Goal: Task Accomplishment & Management: Complete application form

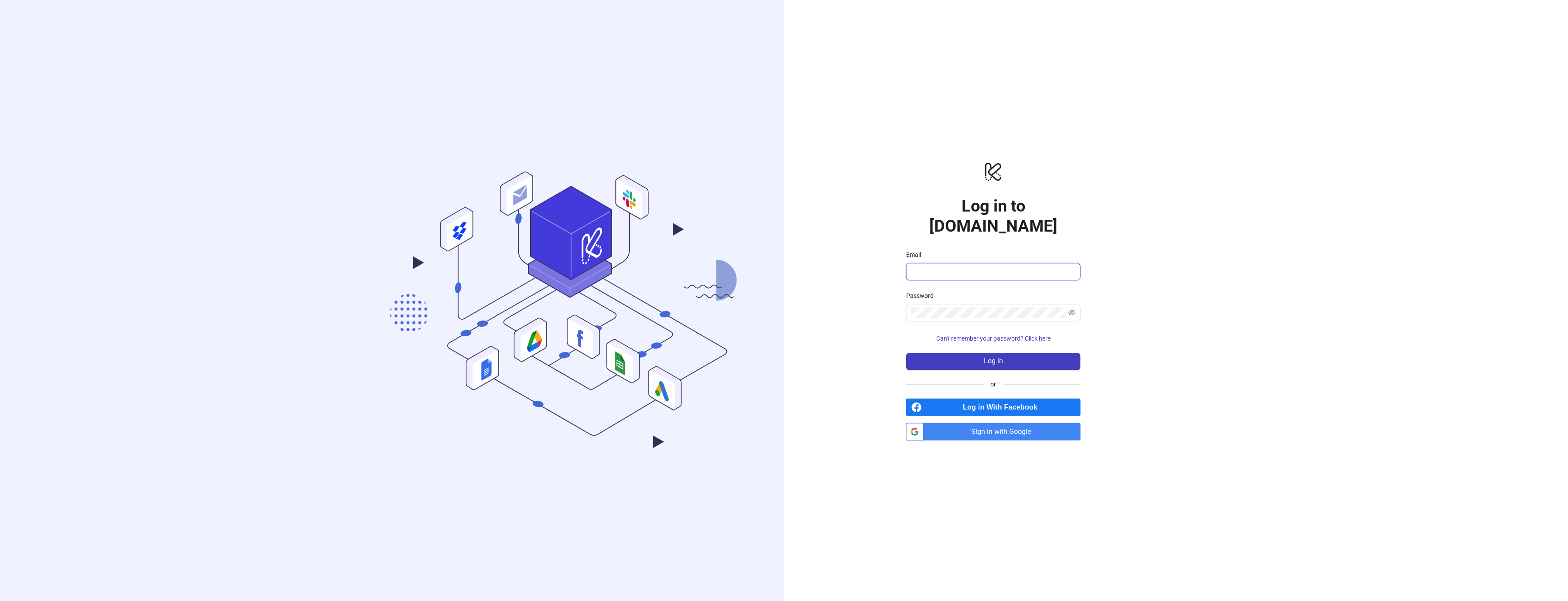
click at [940, 266] on input "Email" at bounding box center [992, 271] width 163 height 10
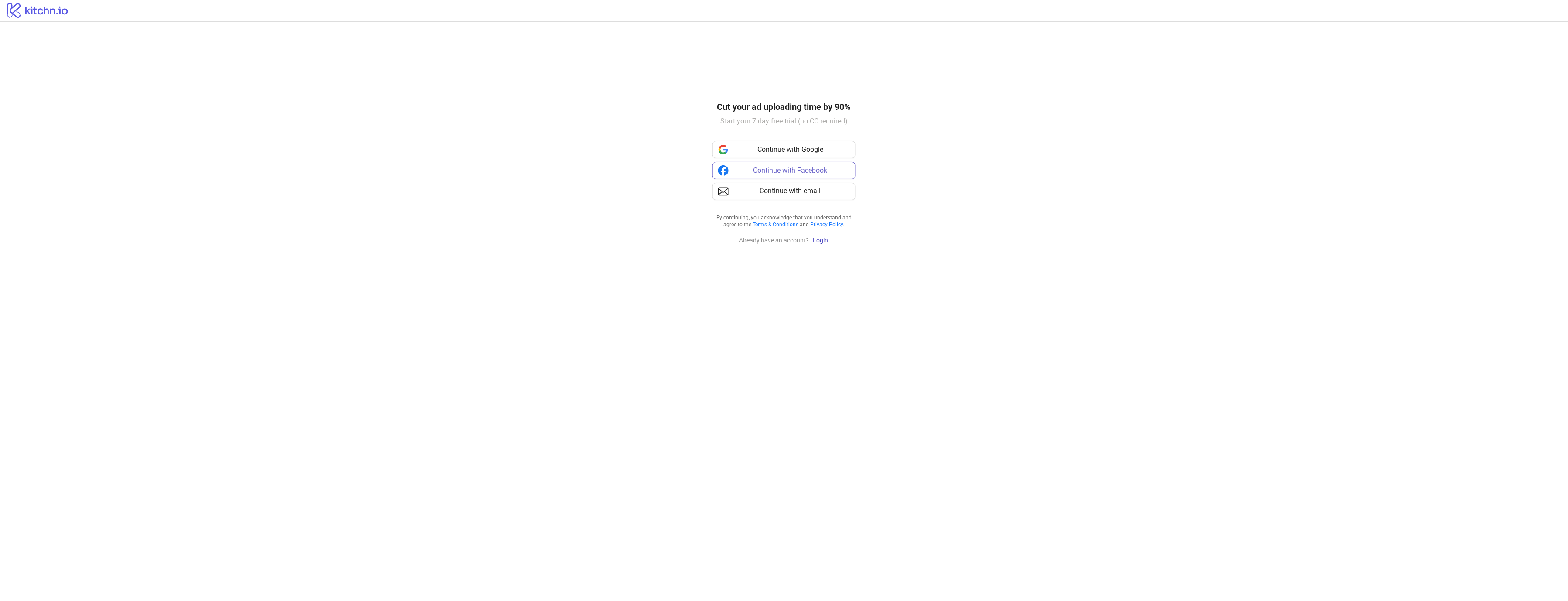
click at [800, 168] on span "Continue with Facebook" at bounding box center [791, 170] width 74 height 11
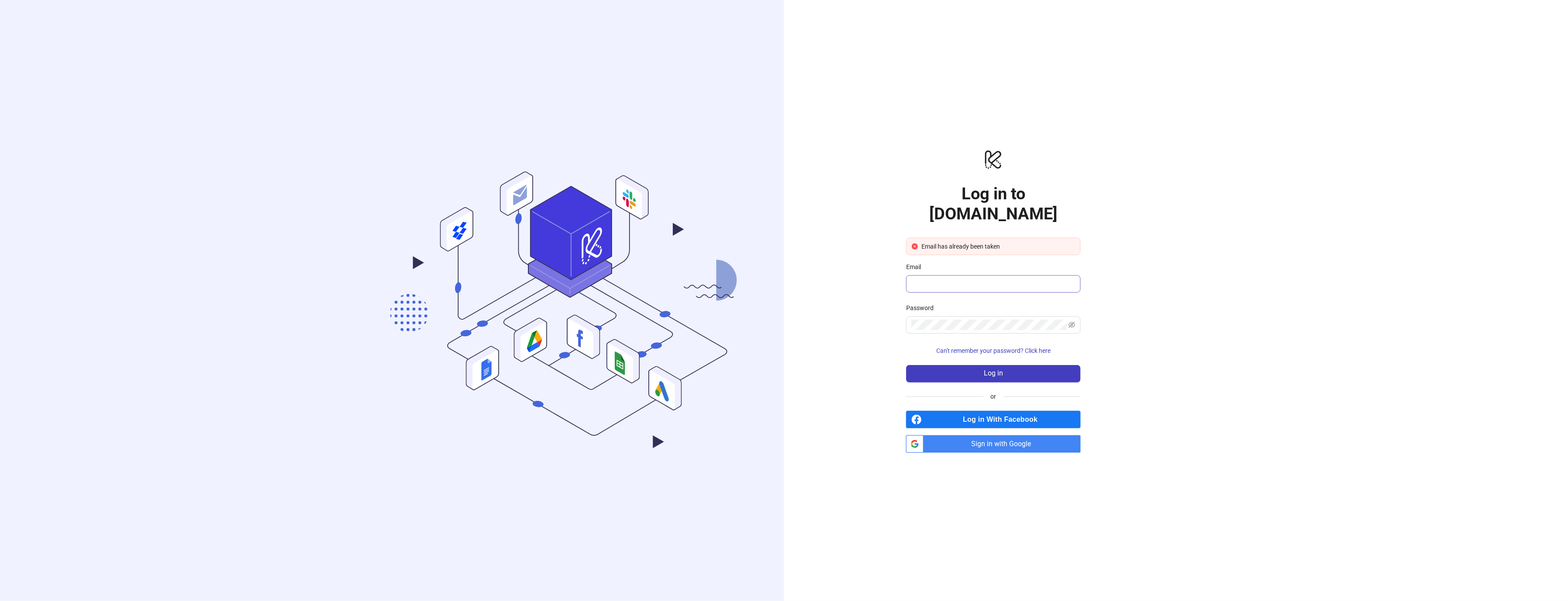
click at [973, 279] on span at bounding box center [993, 283] width 175 height 18
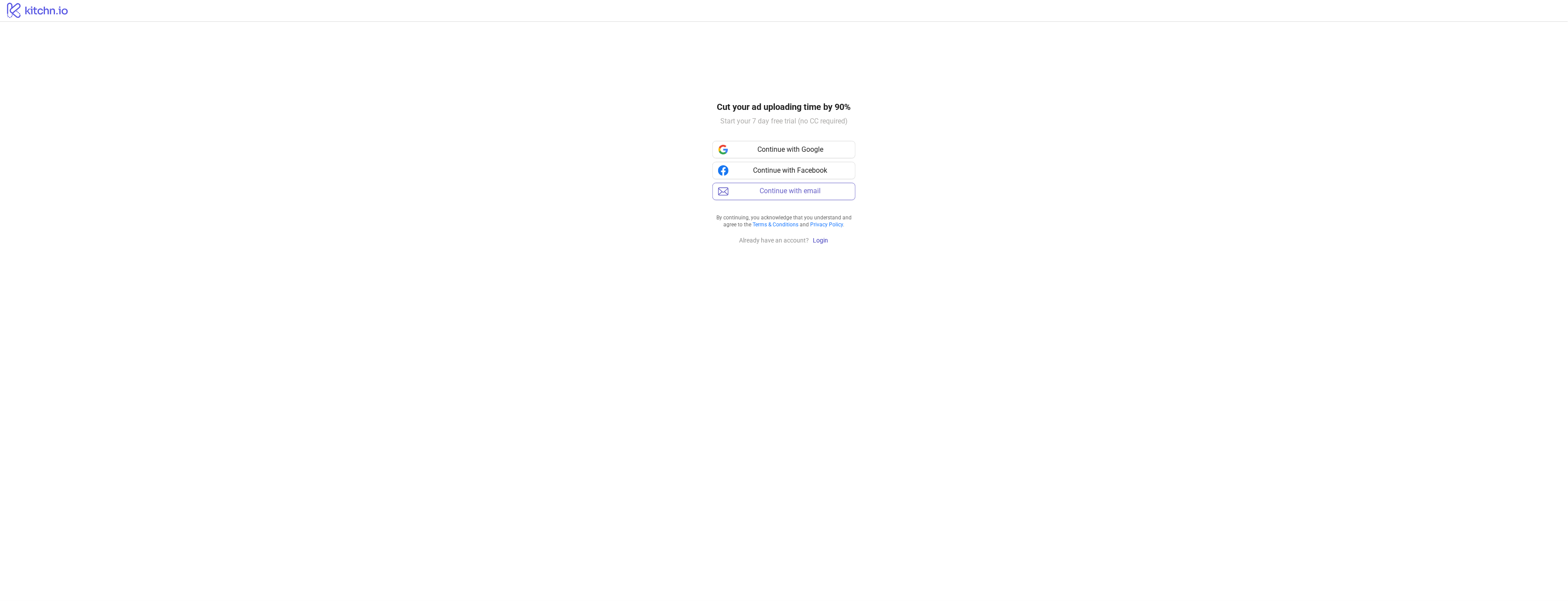
click at [801, 192] on span "Continue with email" at bounding box center [791, 190] width 61 height 8
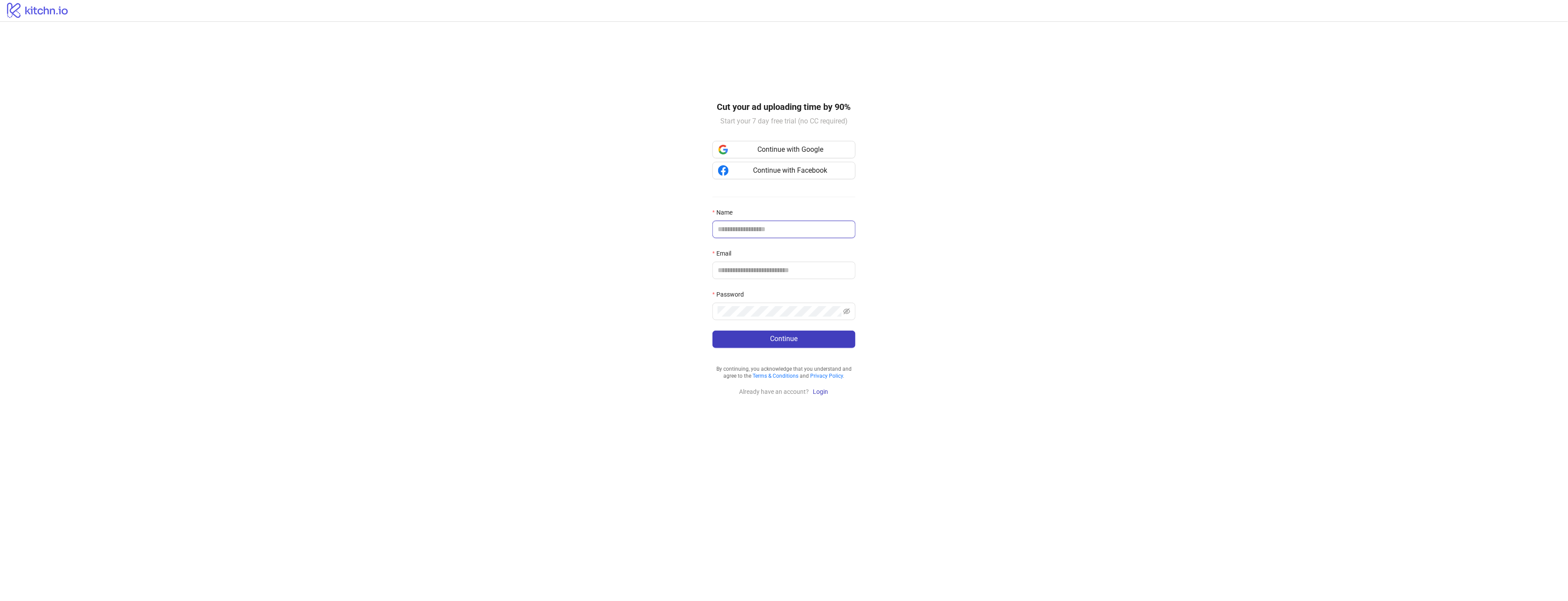
click at [782, 235] on input "Name" at bounding box center [783, 229] width 131 height 10
click at [640, 204] on main "Cut your ad uploading time by 90% Start your 7 day free trial (no CC required) …" at bounding box center [784, 311] width 1568 height 579
click at [749, 229] on input "Name" at bounding box center [783, 229] width 131 height 10
type input "**********"
click at [747, 279] on span at bounding box center [783, 270] width 143 height 18
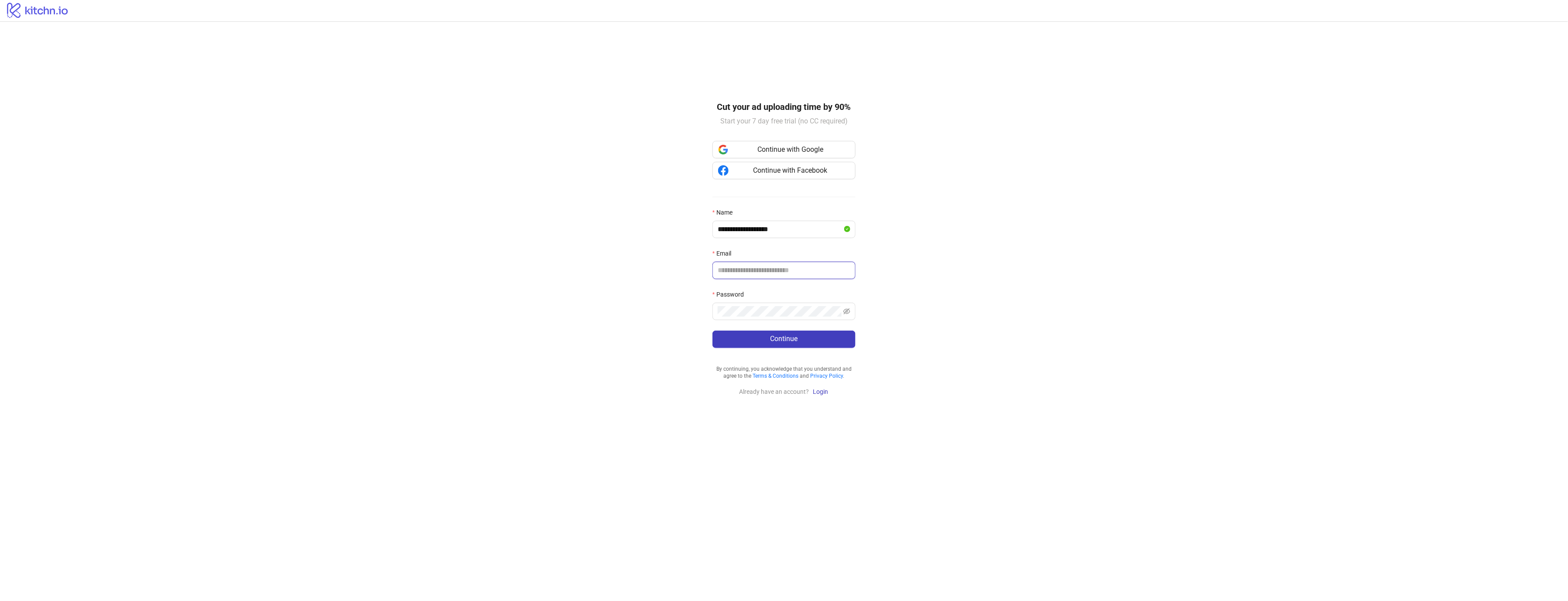
click at [745, 274] on input "Email" at bounding box center [783, 270] width 131 height 10
paste input "**********"
type input "**********"
click at [573, 311] on main "**********" at bounding box center [784, 311] width 1568 height 579
click at [849, 311] on icon "eye-invisible" at bounding box center [846, 311] width 7 height 7
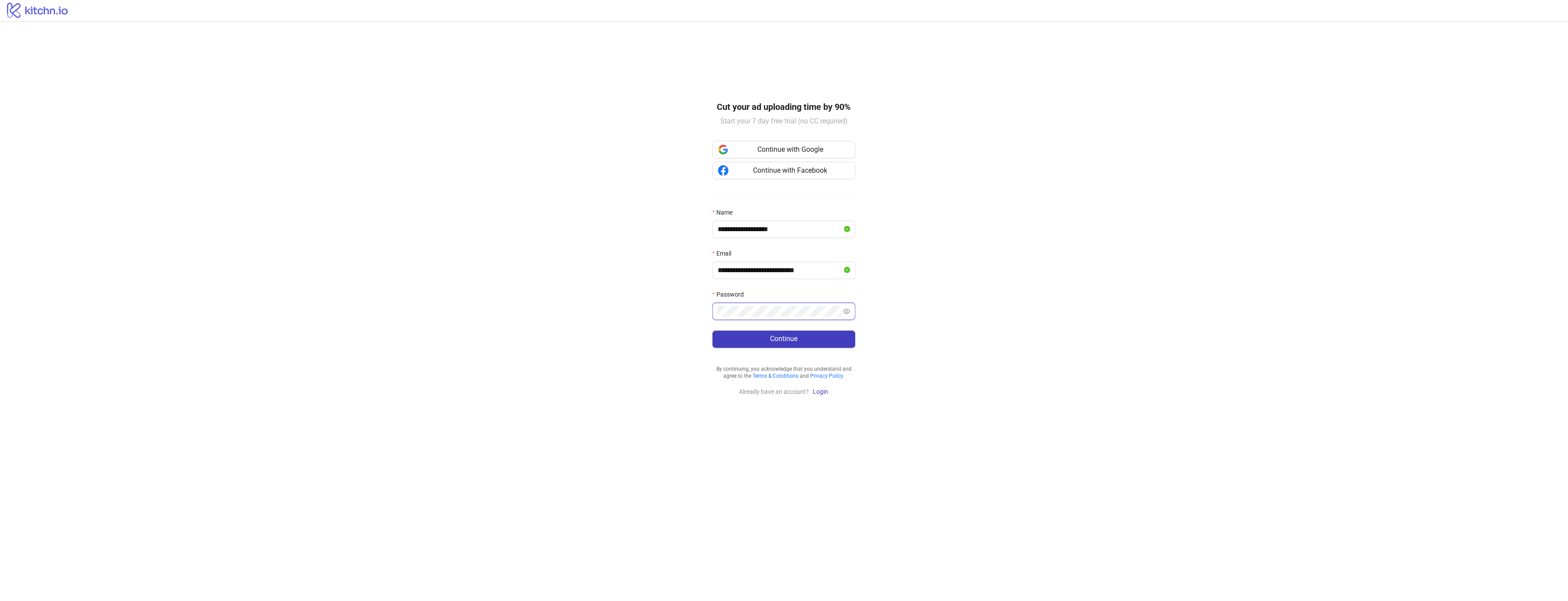
click at [849, 311] on icon "eye" at bounding box center [846, 311] width 7 height 7
click at [814, 342] on button "Continue" at bounding box center [783, 339] width 143 height 18
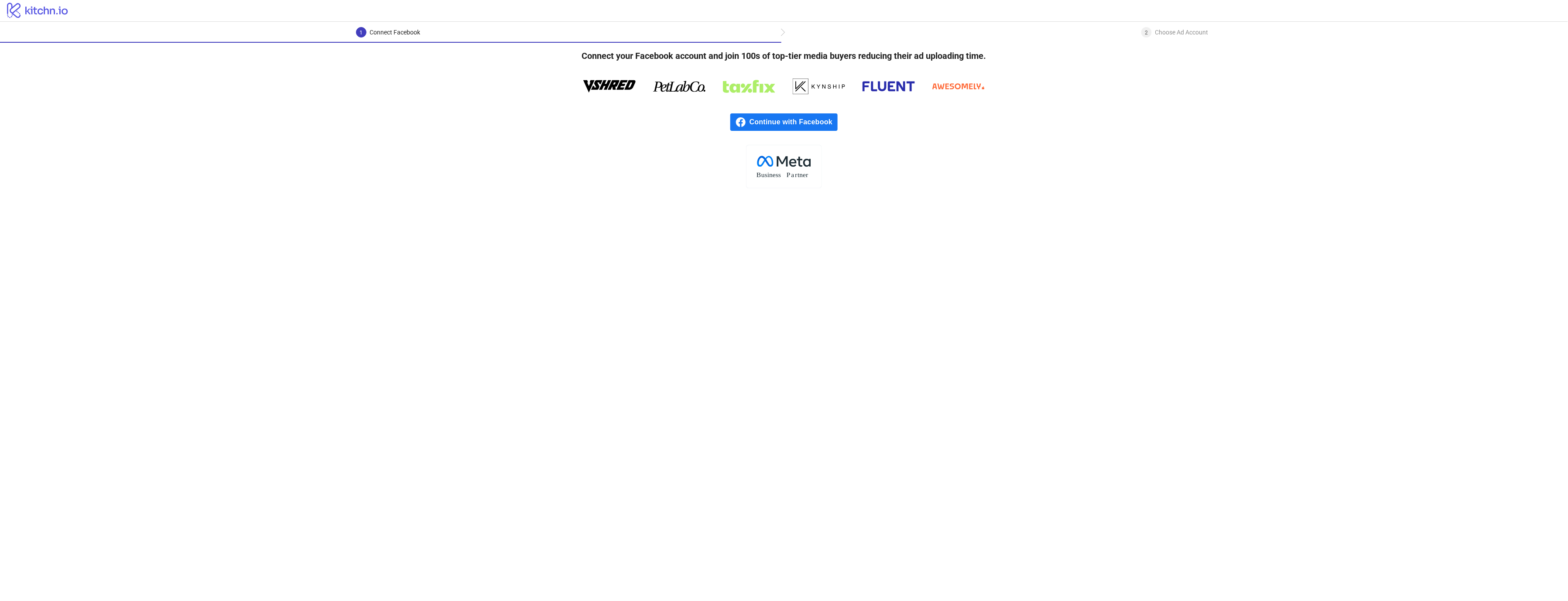
click at [796, 123] on span "Continue with Facebook" at bounding box center [793, 122] width 88 height 18
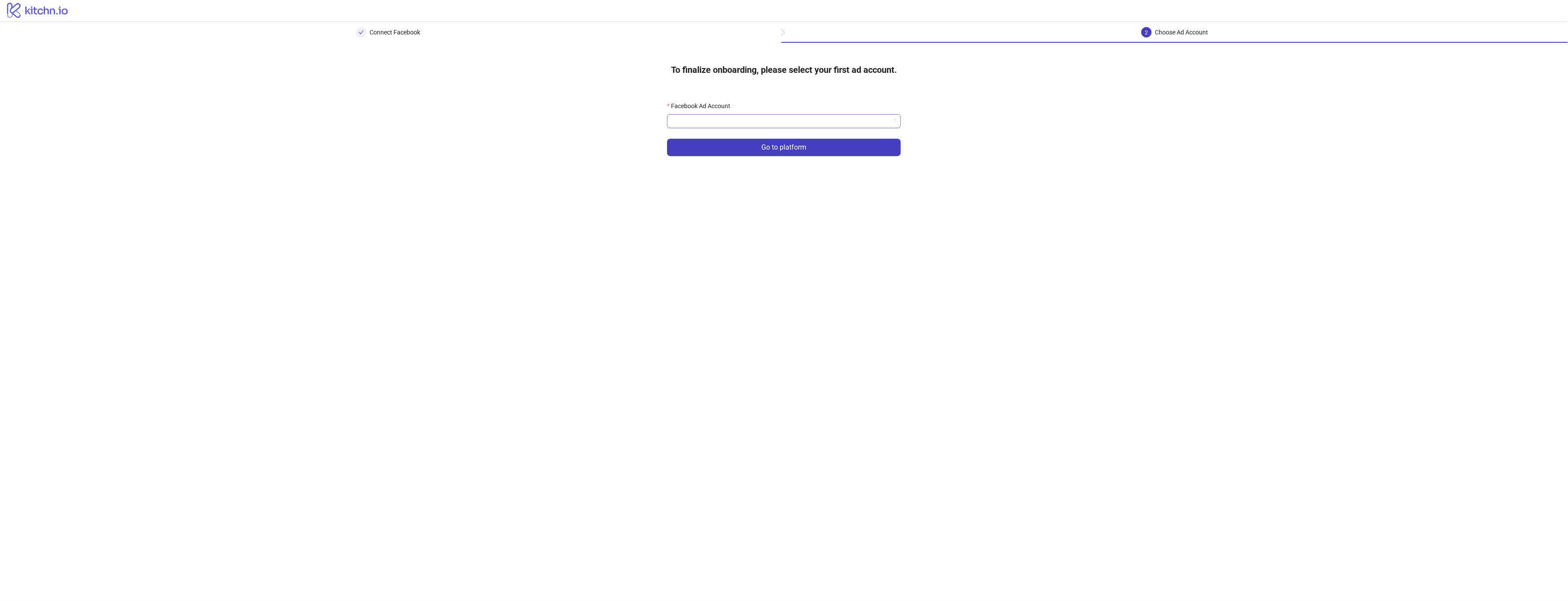
click at [754, 122] on input "Facebook Ad Account" at bounding box center [780, 122] width 215 height 13
click at [733, 141] on div "[PERSON_NAME] Business" at bounding box center [783, 140] width 220 height 10
click at [725, 151] on button "Go to platform" at bounding box center [784, 147] width 234 height 18
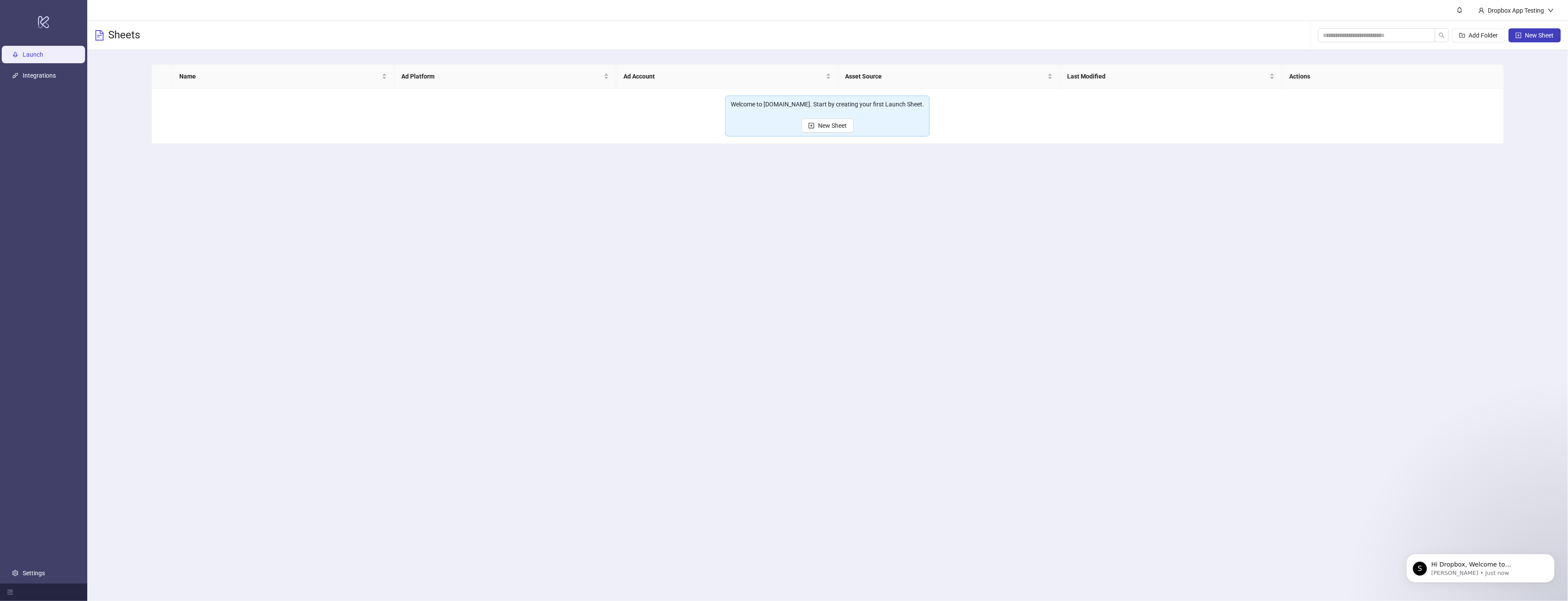
click at [261, 212] on main "Dropbox App Testing Sheets Add Folder New Sheet Name Ad Platform Ad Account Ass…" at bounding box center [827, 300] width 1481 height 601
click at [51, 75] on link "Integrations" at bounding box center [39, 75] width 33 height 7
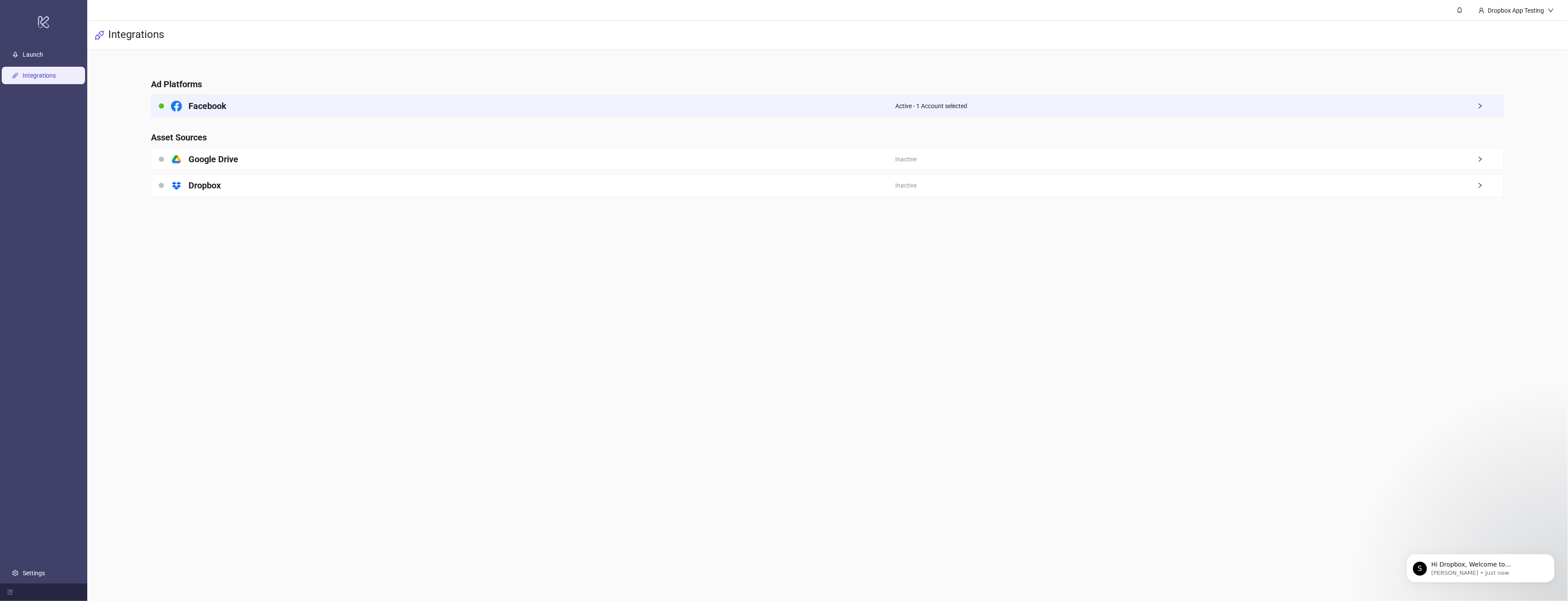
click at [640, 117] on div "Facebook Active - 1 Account selected" at bounding box center [828, 106] width 1353 height 23
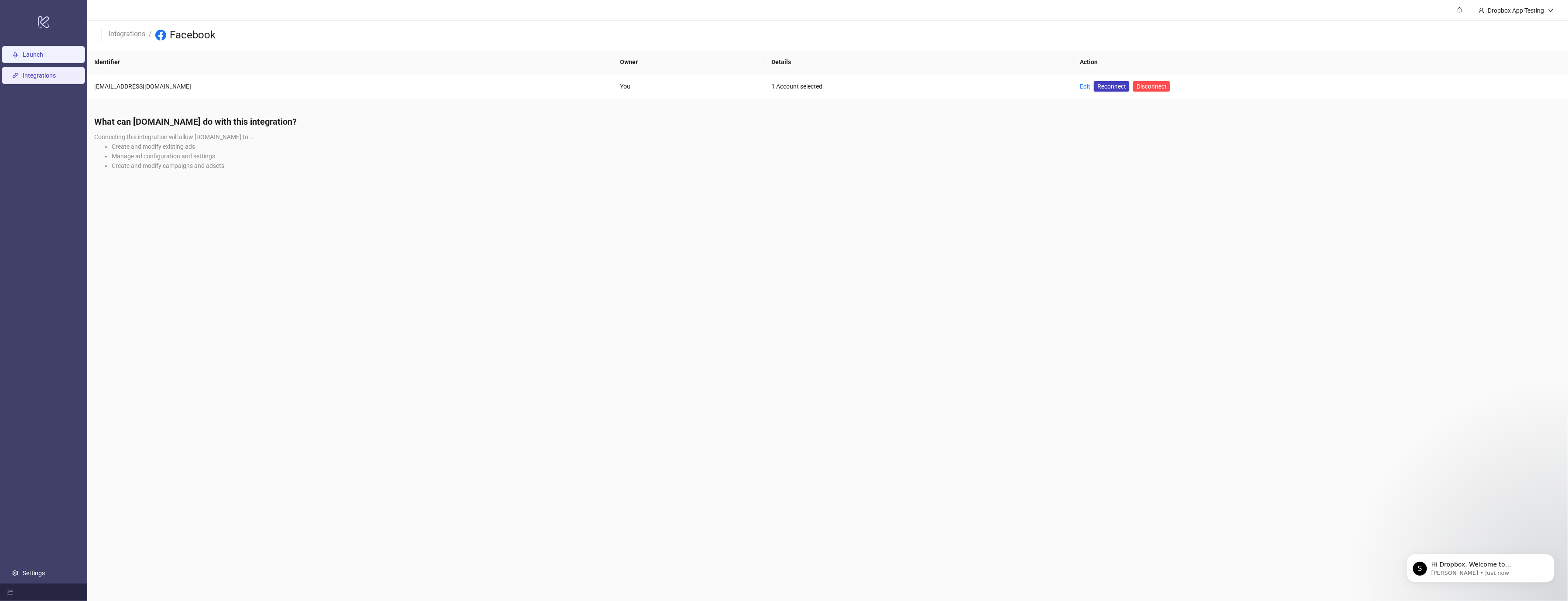
click at [43, 58] on link "Launch" at bounding box center [33, 54] width 21 height 7
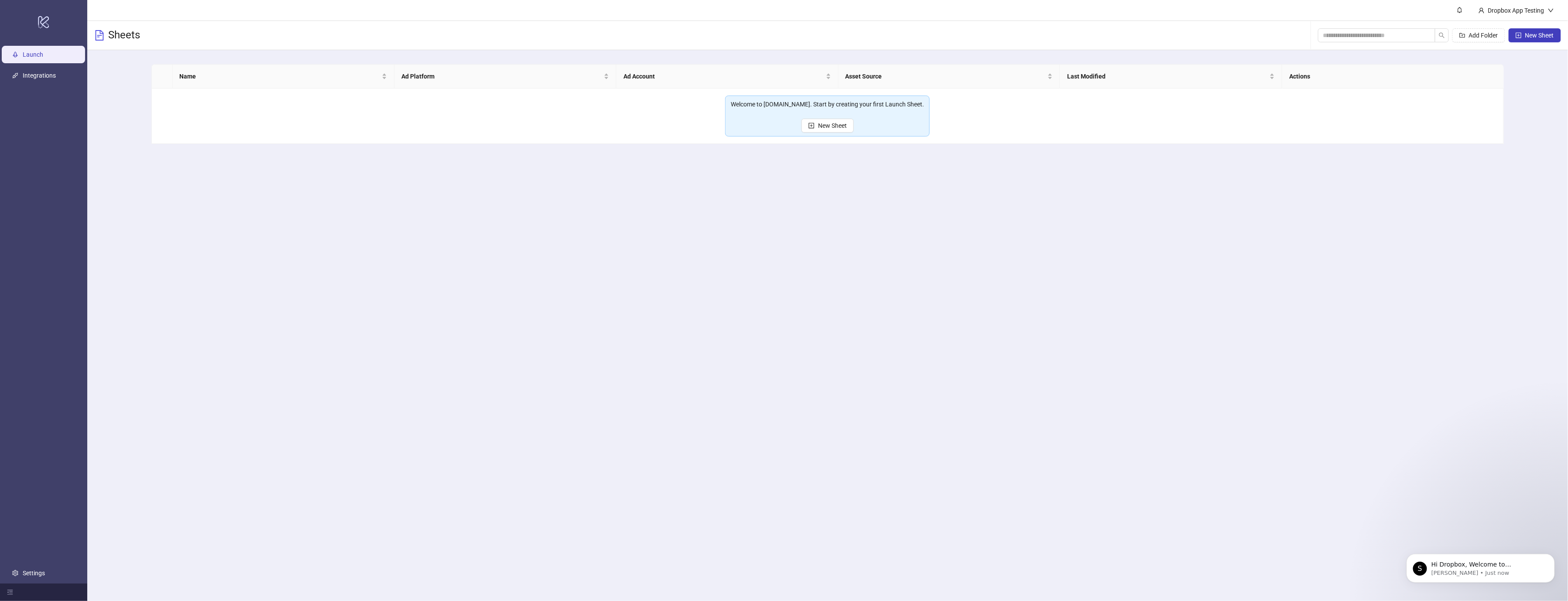
click at [838, 117] on div "Welcome to Kitchn.io. Start by creating your first Launch Sheet. New Sheet" at bounding box center [828, 116] width 194 height 33
click at [824, 127] on span "New Sheet" at bounding box center [832, 125] width 29 height 7
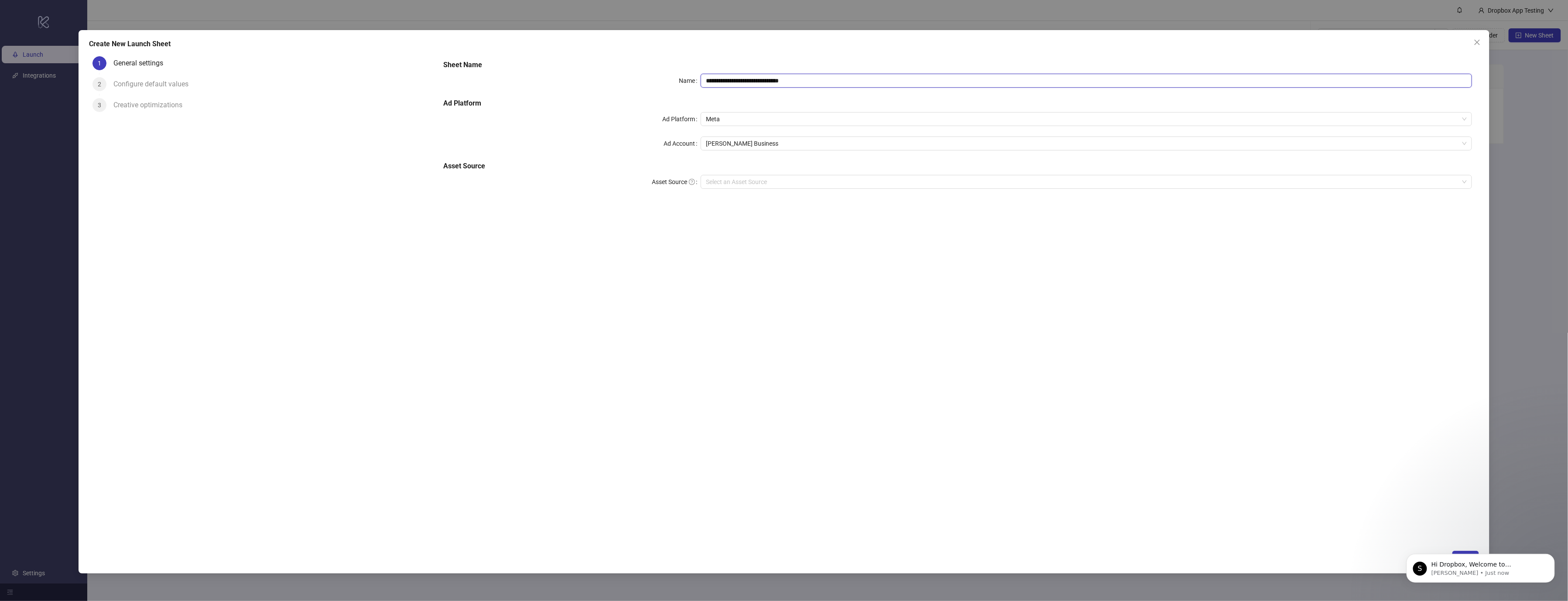
click at [796, 77] on input "**********" at bounding box center [1086, 80] width 771 height 14
type input "**********"
click at [741, 175] on input "Asset Source" at bounding box center [1082, 182] width 753 height 13
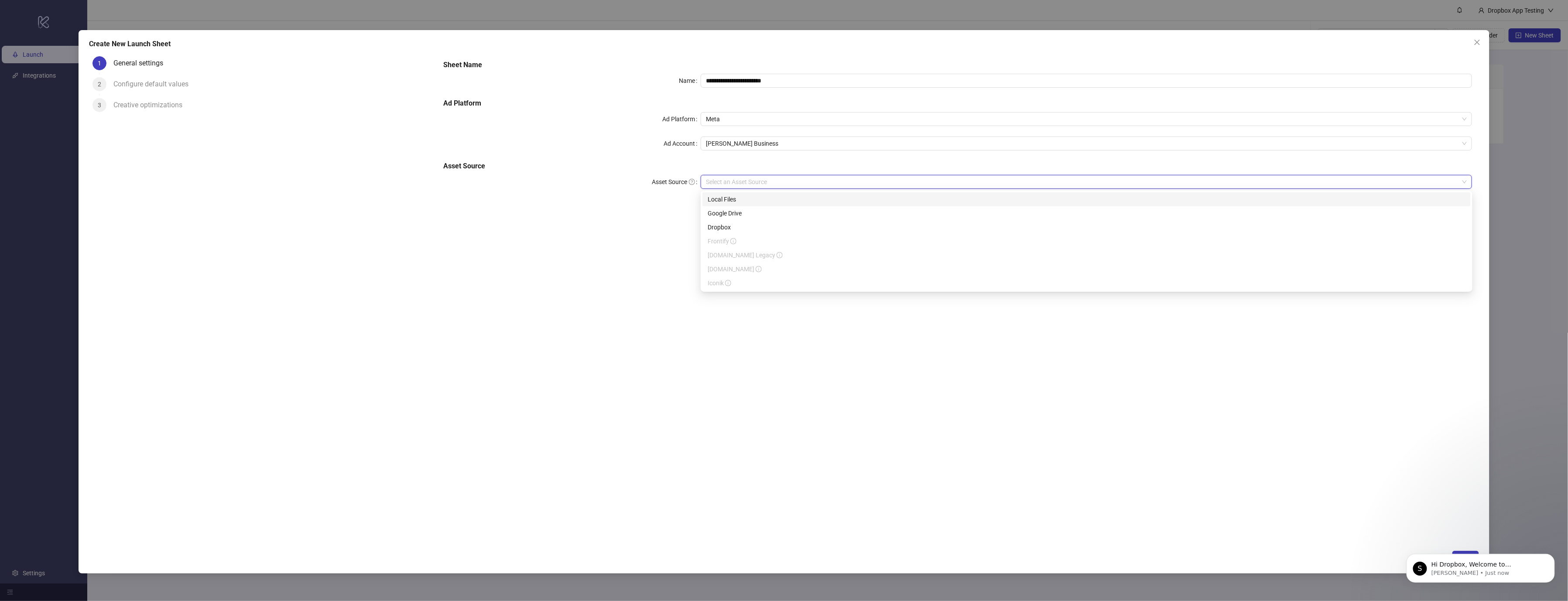
click at [749, 193] on div "Local Files" at bounding box center [1087, 199] width 768 height 14
click at [735, 179] on span "Local Files" at bounding box center [1087, 182] width 761 height 13
click at [735, 224] on div "Dropbox" at bounding box center [1087, 228] width 758 height 10
click at [601, 263] on div "**********" at bounding box center [957, 299] width 1043 height 493
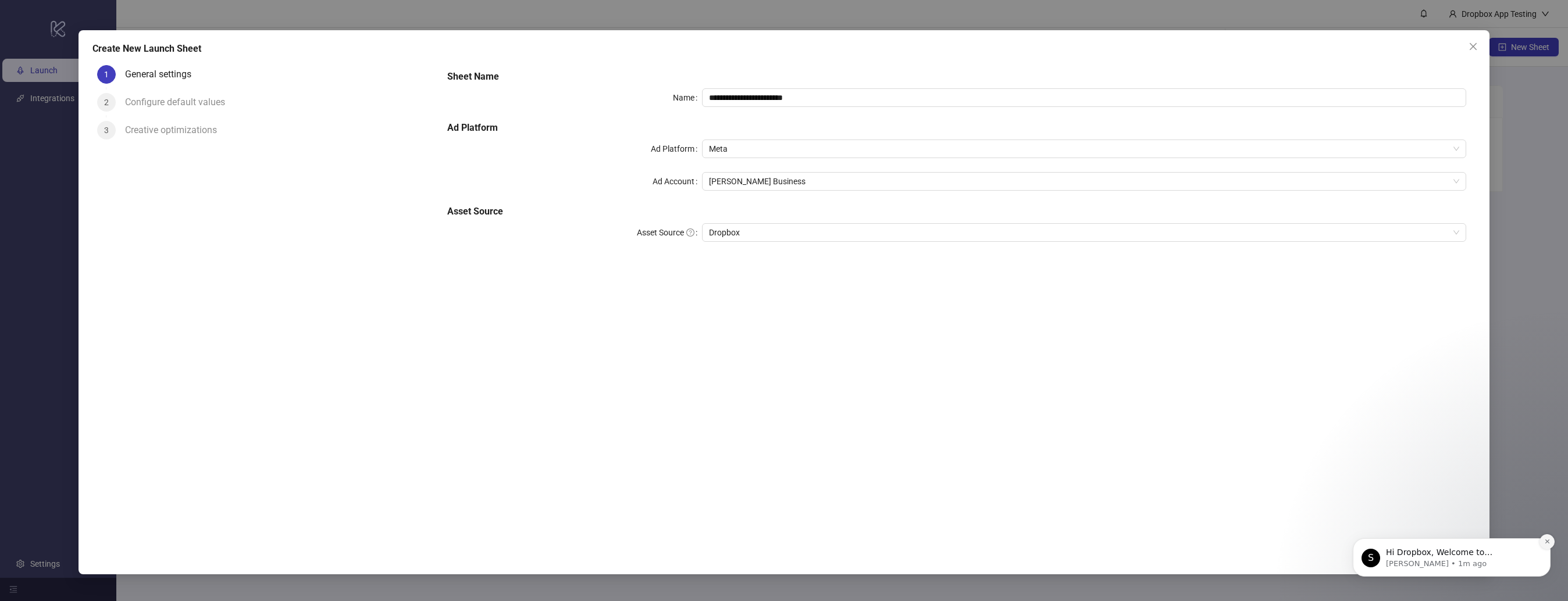
click at [1545, 544] on icon "Dismiss notification" at bounding box center [1548, 542] width 6 height 6
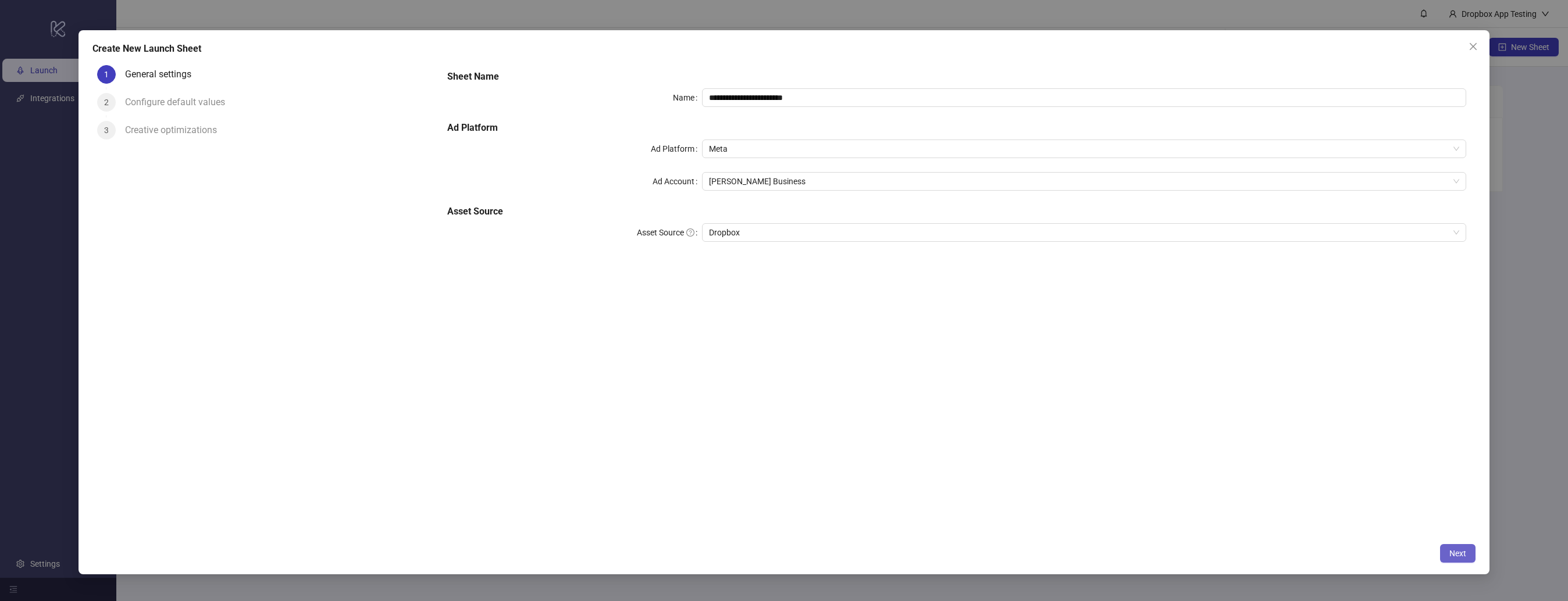
click at [1449, 558] on button "Next" at bounding box center [1458, 553] width 36 height 19
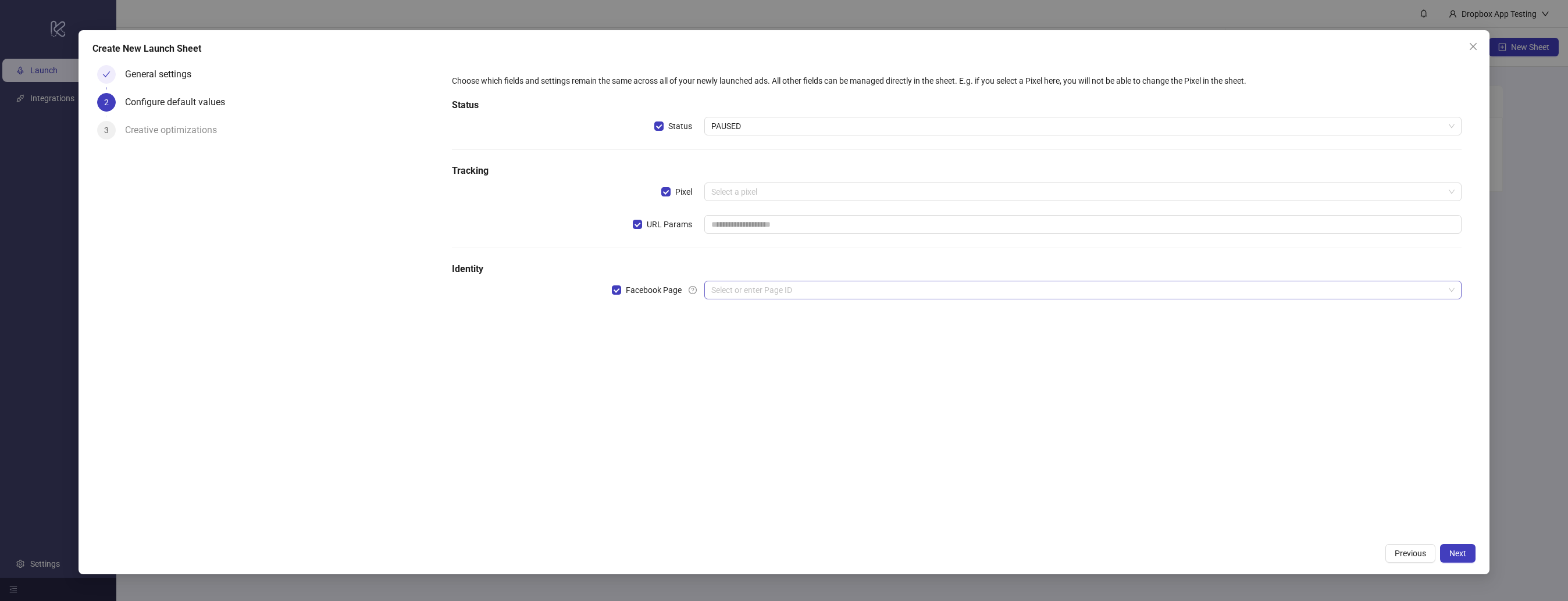
click at [726, 295] on input "search" at bounding box center [1078, 290] width 733 height 18
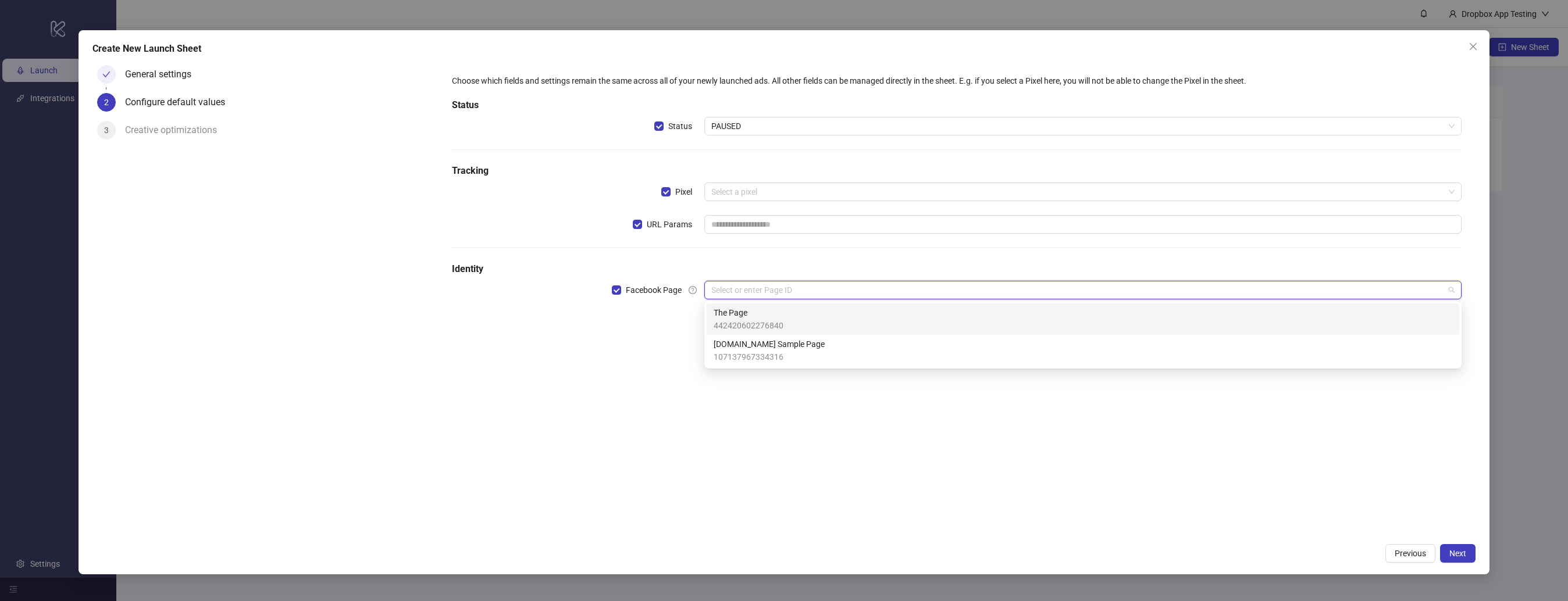
click at [761, 316] on span "The Page" at bounding box center [748, 313] width 70 height 13
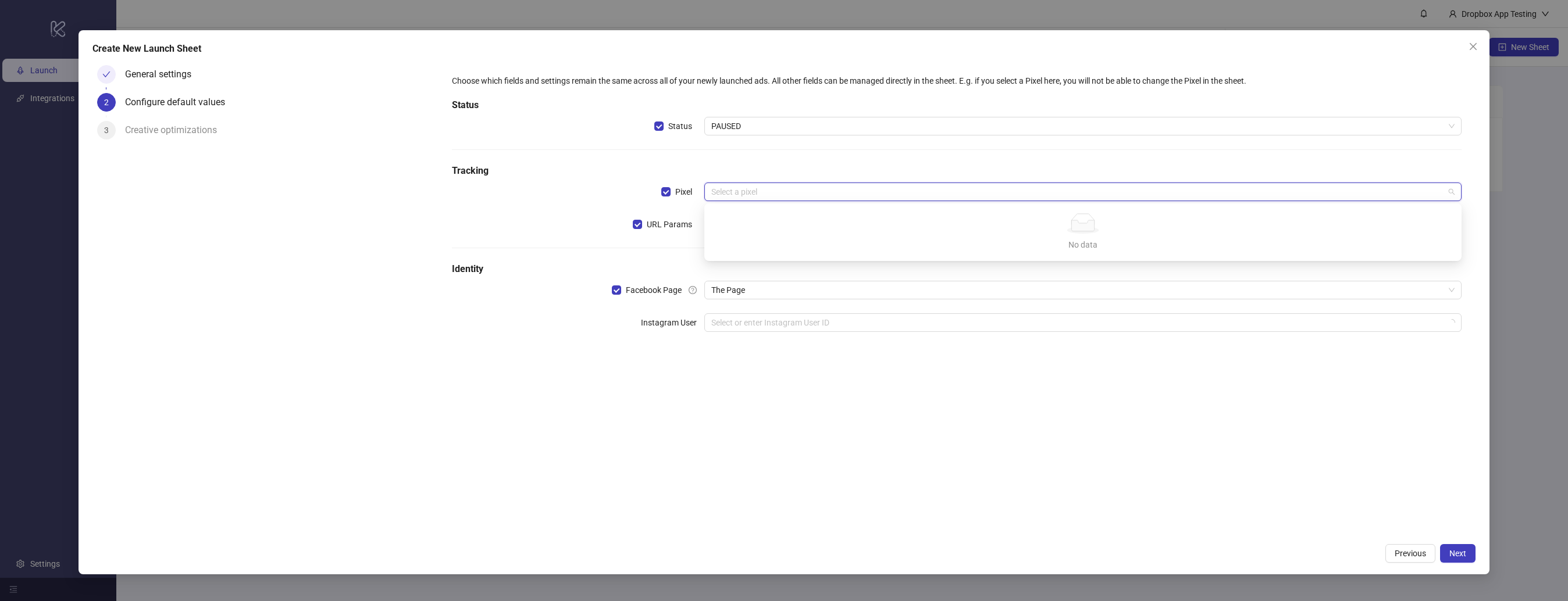
click at [747, 199] on input "search" at bounding box center [1078, 192] width 733 height 18
click at [572, 178] on div "Choose which fields and settings remain the same across all of your newly launc…" at bounding box center [957, 210] width 1019 height 281
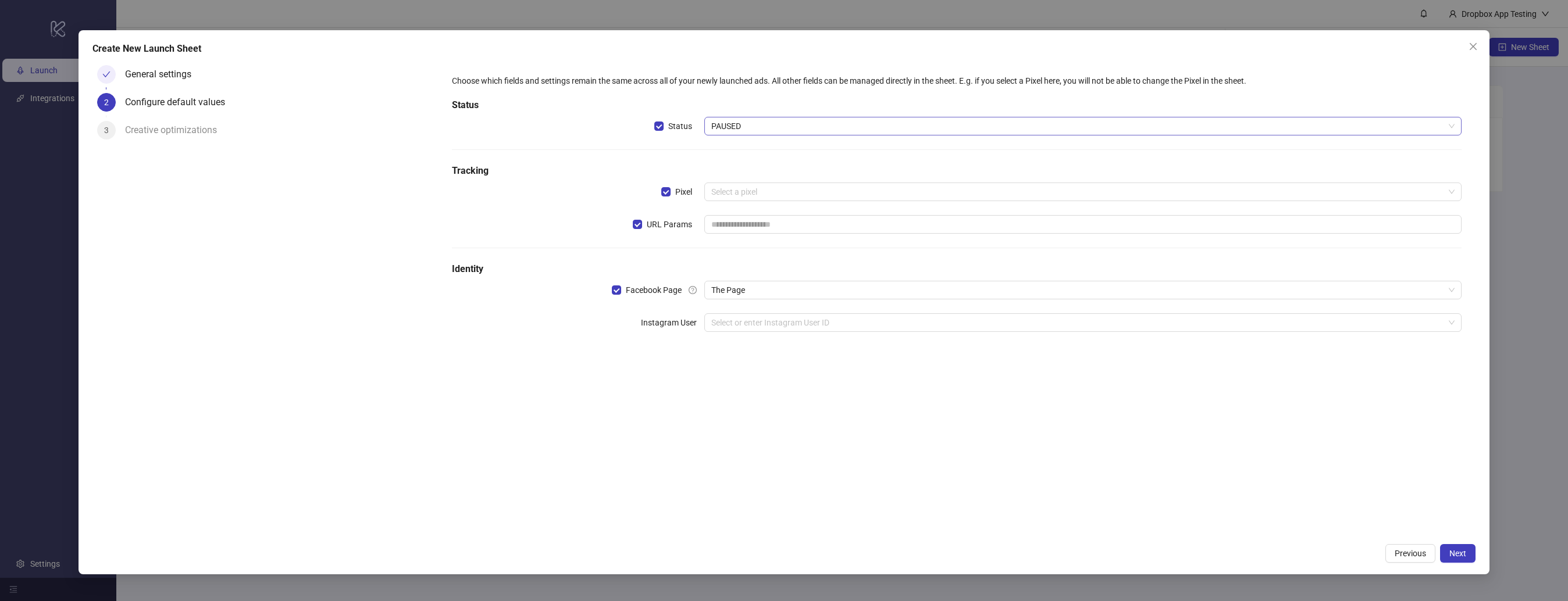
click at [868, 124] on span "PAUSED" at bounding box center [1083, 127] width 743 height 18
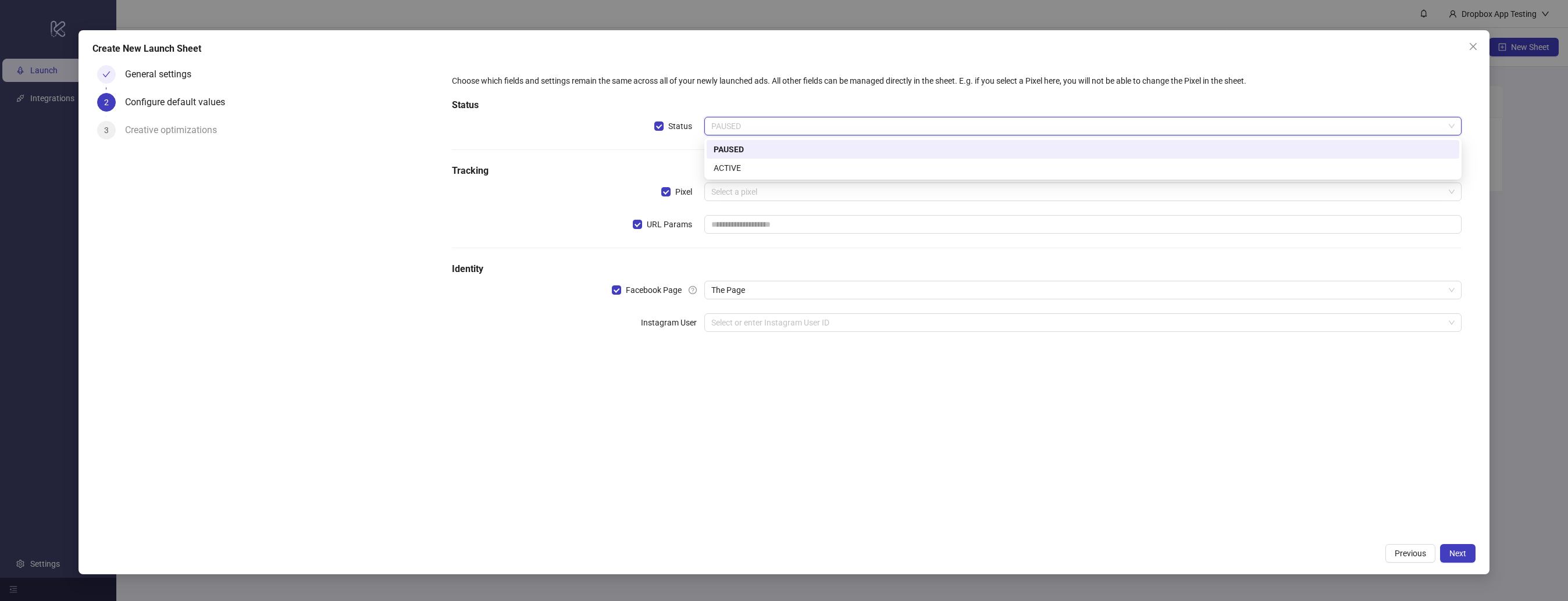
click at [666, 149] on div "Choose which fields and settings remain the same across all of your newly launc…" at bounding box center [957, 210] width 1019 height 281
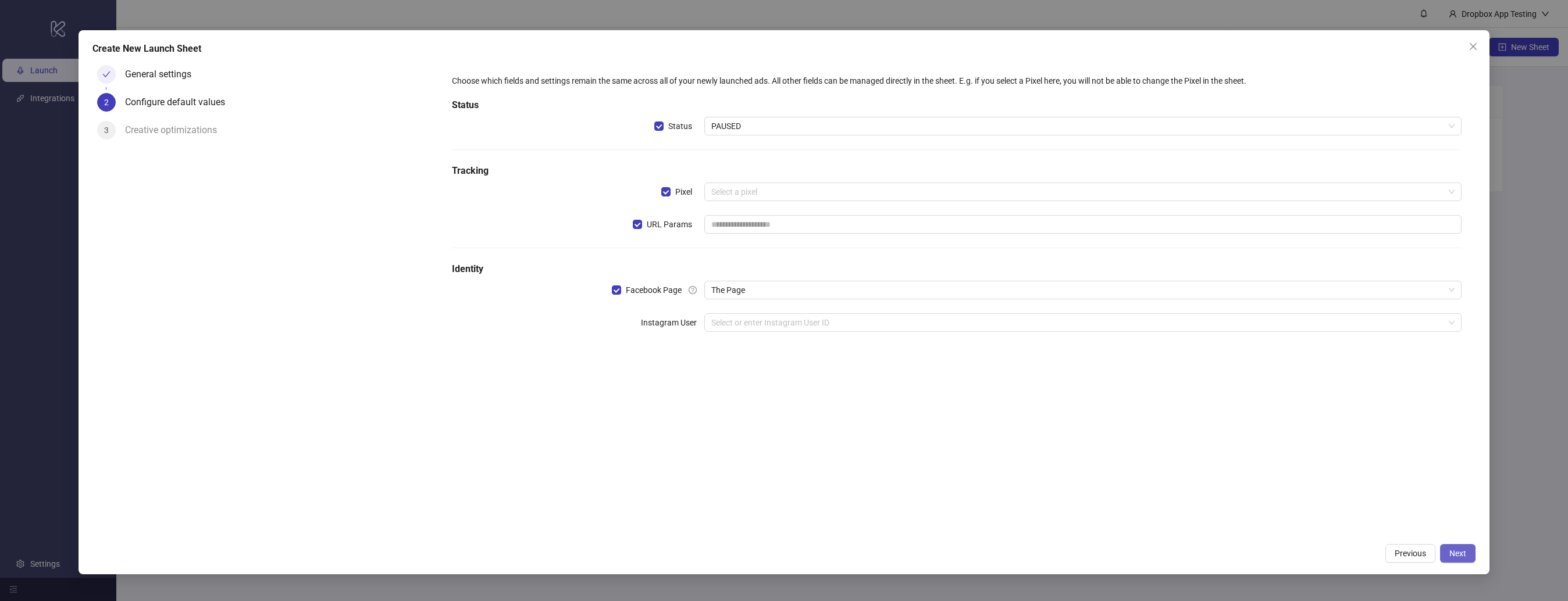
click at [1458, 549] on span "Next" at bounding box center [1458, 553] width 17 height 9
click at [757, 199] on input "search" at bounding box center [1078, 192] width 733 height 18
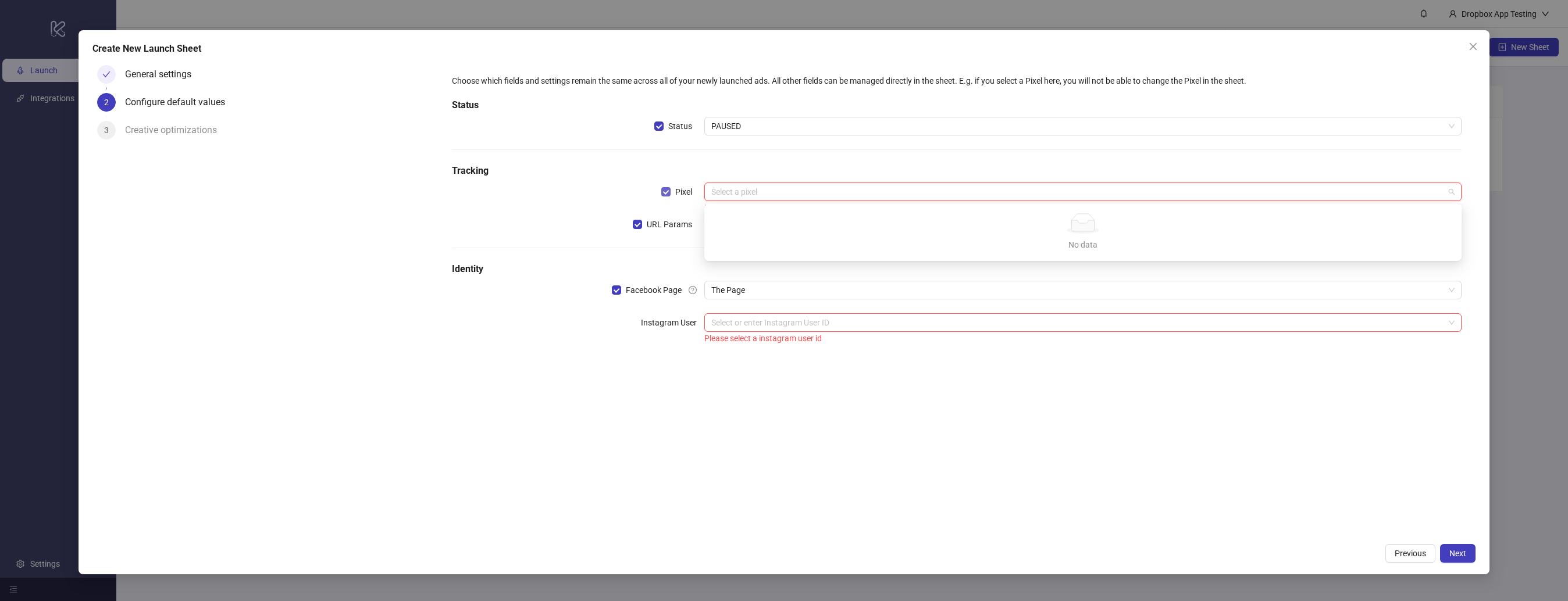
click at [674, 195] on span "Pixel" at bounding box center [683, 192] width 26 height 13
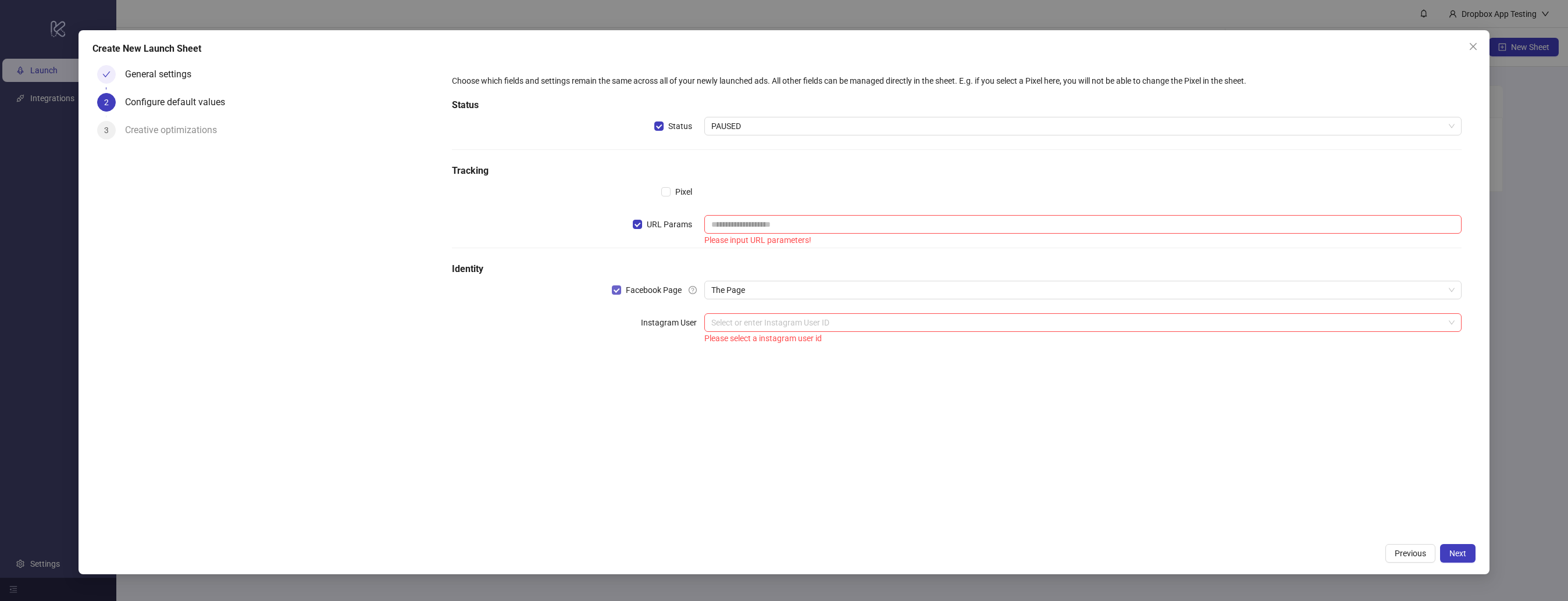
click at [656, 286] on span "Facebook Page" at bounding box center [653, 290] width 65 height 13
click at [1464, 555] on span "Next" at bounding box center [1458, 553] width 17 height 9
click at [648, 220] on span "URL Params" at bounding box center [669, 225] width 54 height 13
click at [1448, 549] on button "Next" at bounding box center [1458, 553] width 36 height 19
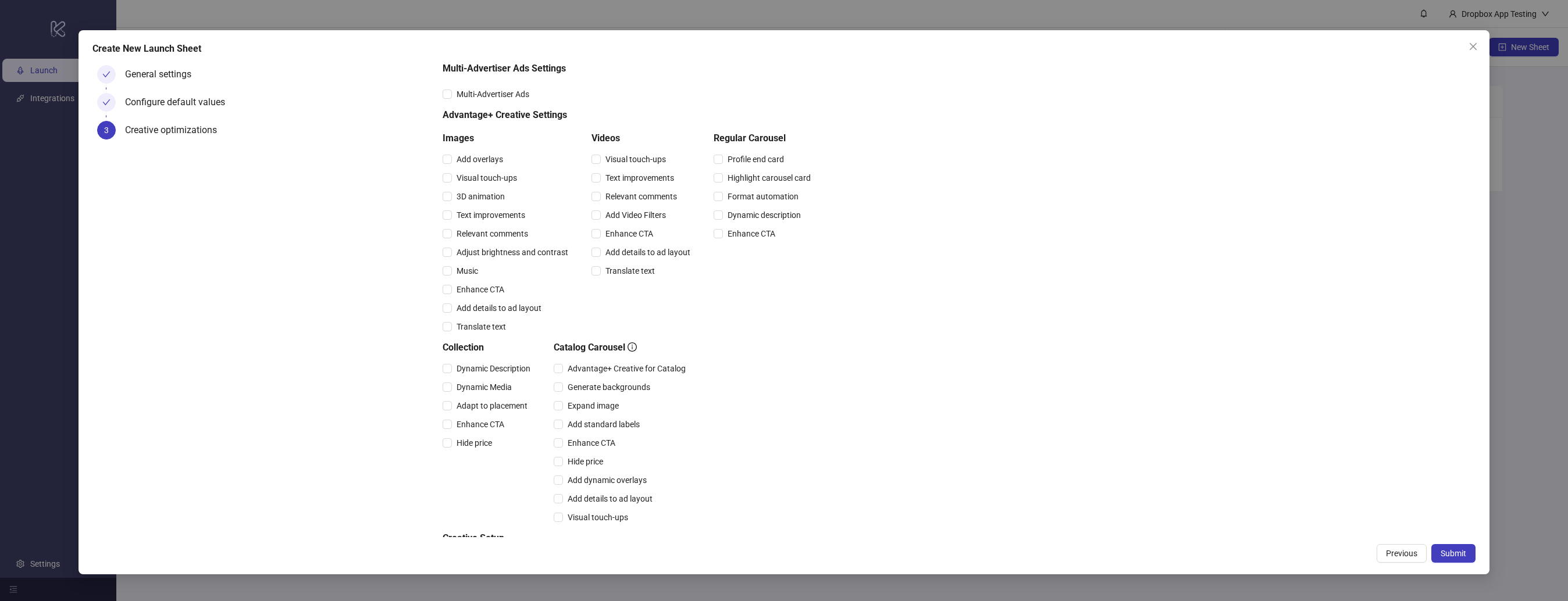
scroll to position [116, 0]
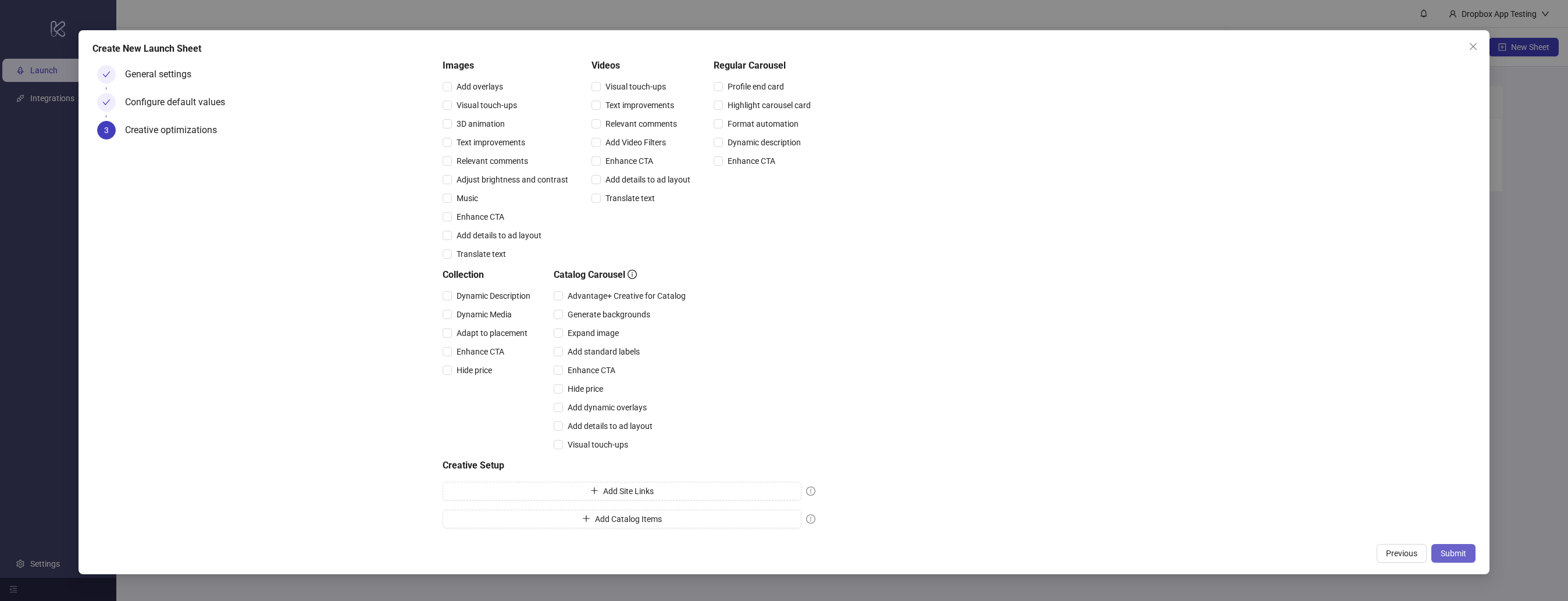
click at [1459, 561] on button "Submit" at bounding box center [1454, 553] width 44 height 19
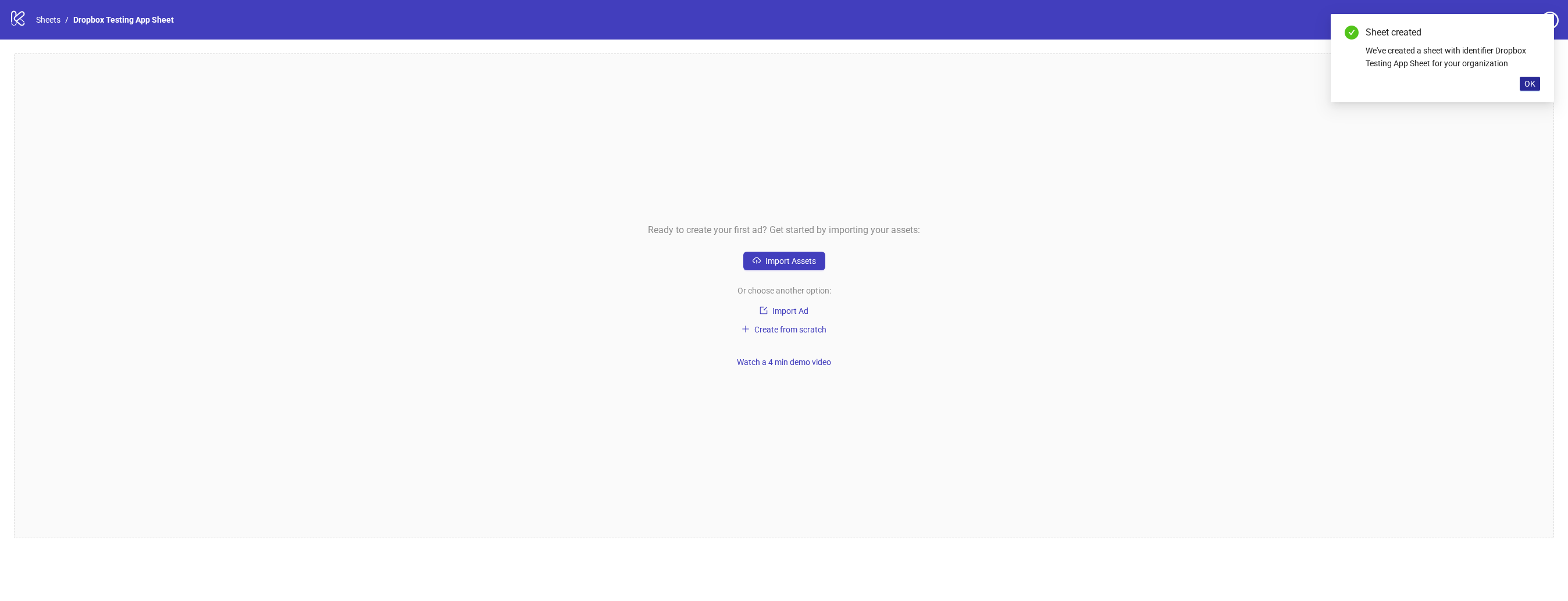
click at [1529, 83] on span "OK" at bounding box center [1531, 83] width 11 height 9
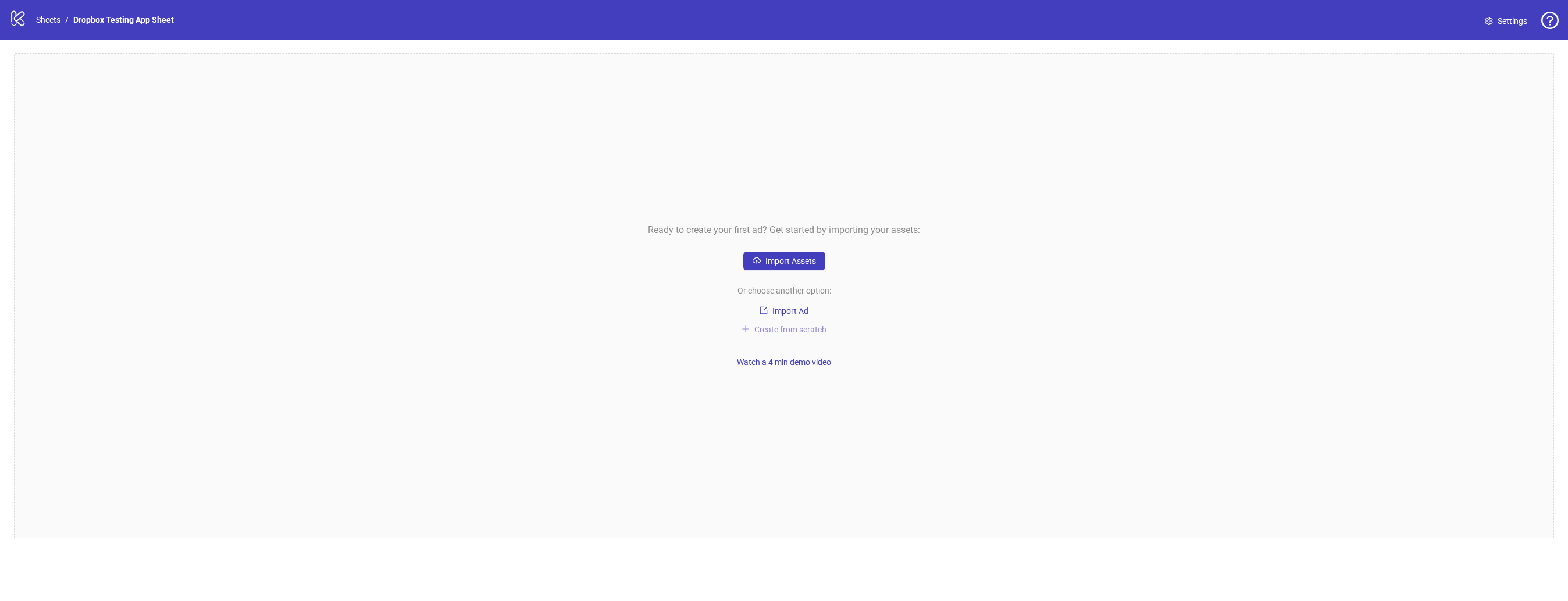
click at [784, 329] on span "Create from scratch" at bounding box center [790, 329] width 72 height 9
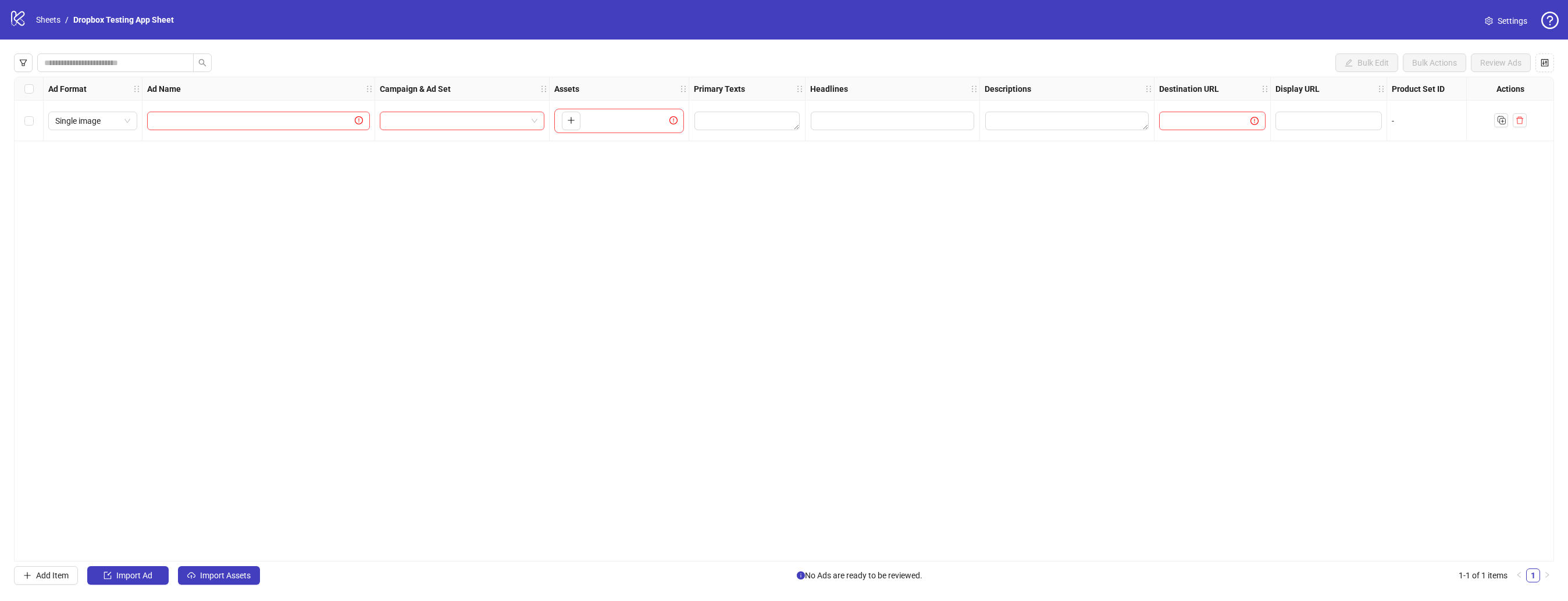
click at [568, 109] on div "To pick up a draggable item, press the space bar. While dragging, use the arrow…" at bounding box center [619, 121] width 130 height 24
click at [578, 131] on div "To pick up a draggable item, press the space bar. While dragging, use the arrow…" at bounding box center [569, 121] width 24 height 19
click at [573, 125] on span "button" at bounding box center [571, 120] width 8 height 9
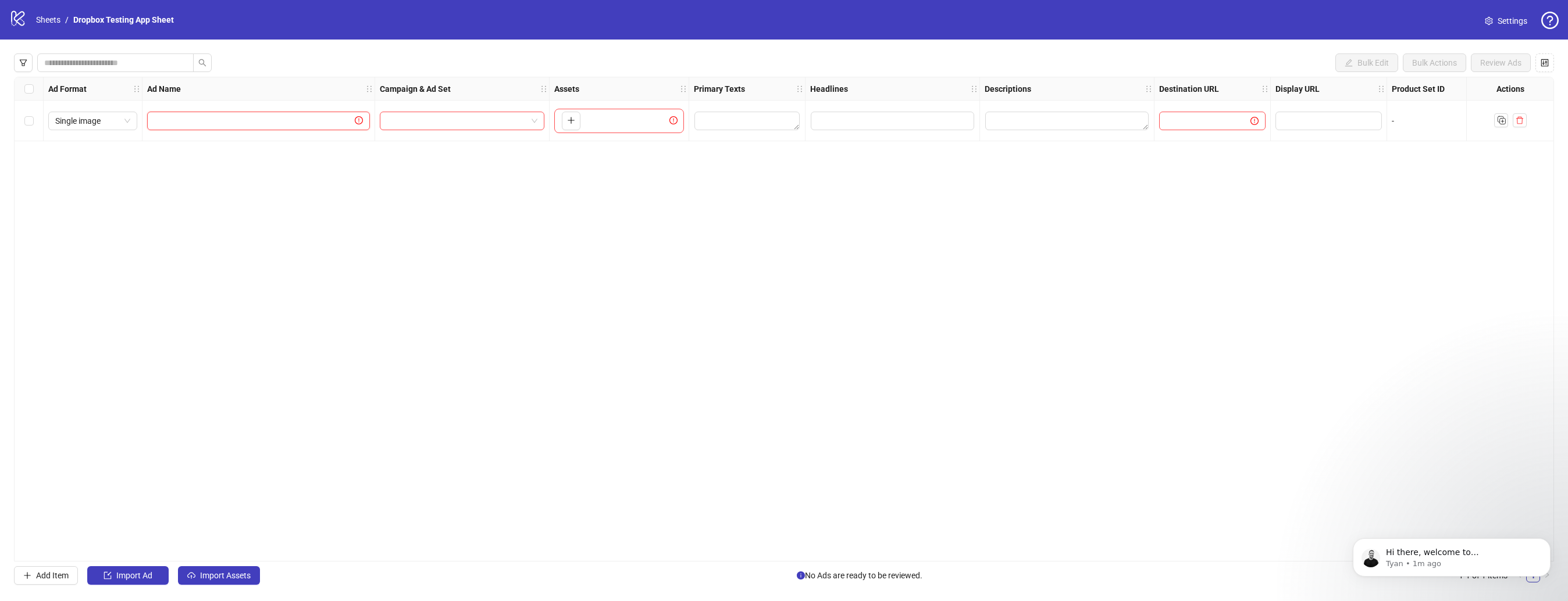
click at [182, 124] on input "text" at bounding box center [253, 121] width 198 height 13
type input "**********"
click at [433, 121] on input "search" at bounding box center [457, 121] width 140 height 18
click at [229, 214] on div "**********" at bounding box center [784, 320] width 1540 height 485
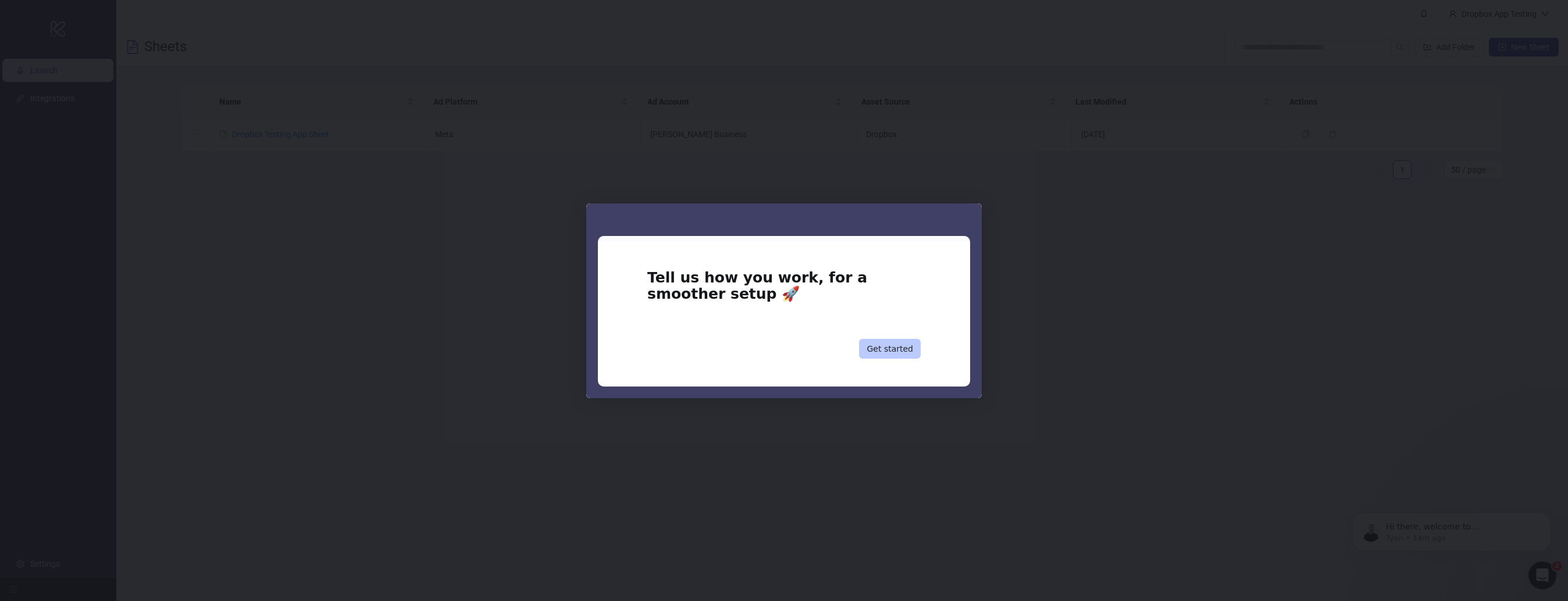
click at [892, 344] on button "Get started" at bounding box center [890, 349] width 62 height 19
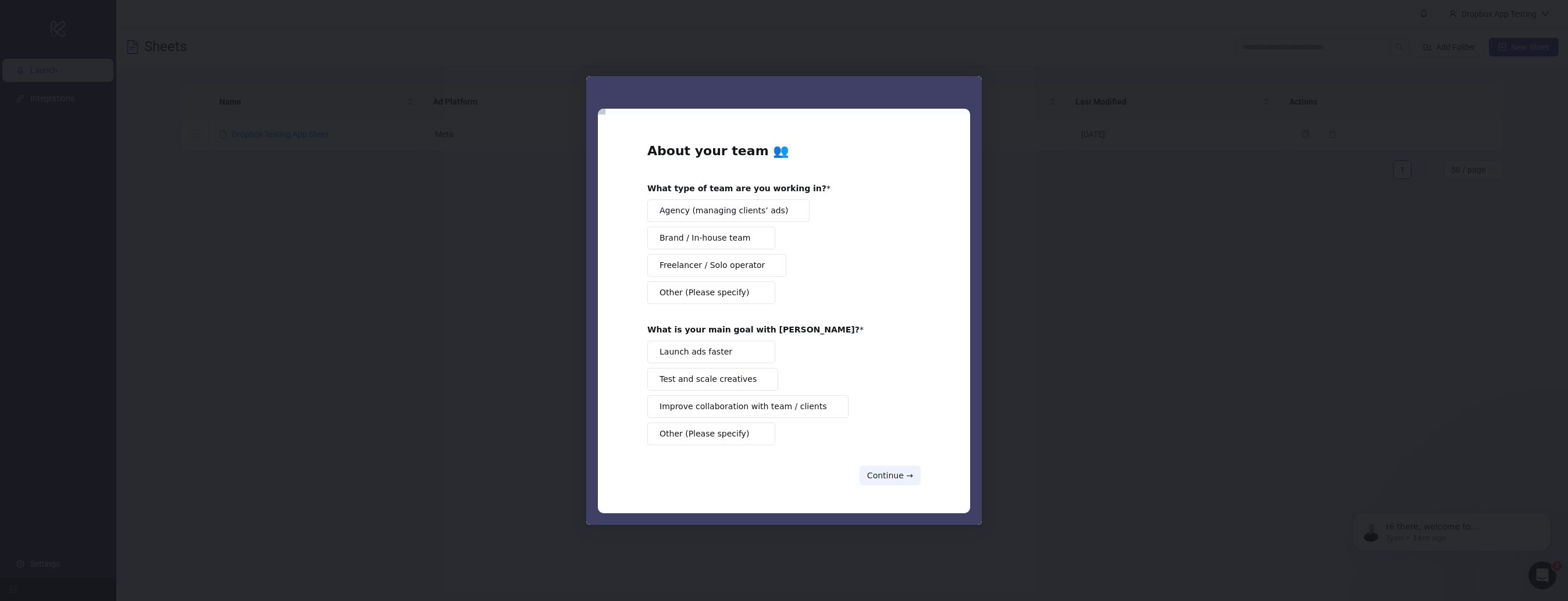
click at [724, 263] on span "Freelancer / Solo operator" at bounding box center [713, 265] width 106 height 12
click at [740, 351] on button "Launch ads faster" at bounding box center [712, 352] width 128 height 23
click at [892, 468] on button "Continue →" at bounding box center [890, 475] width 61 height 19
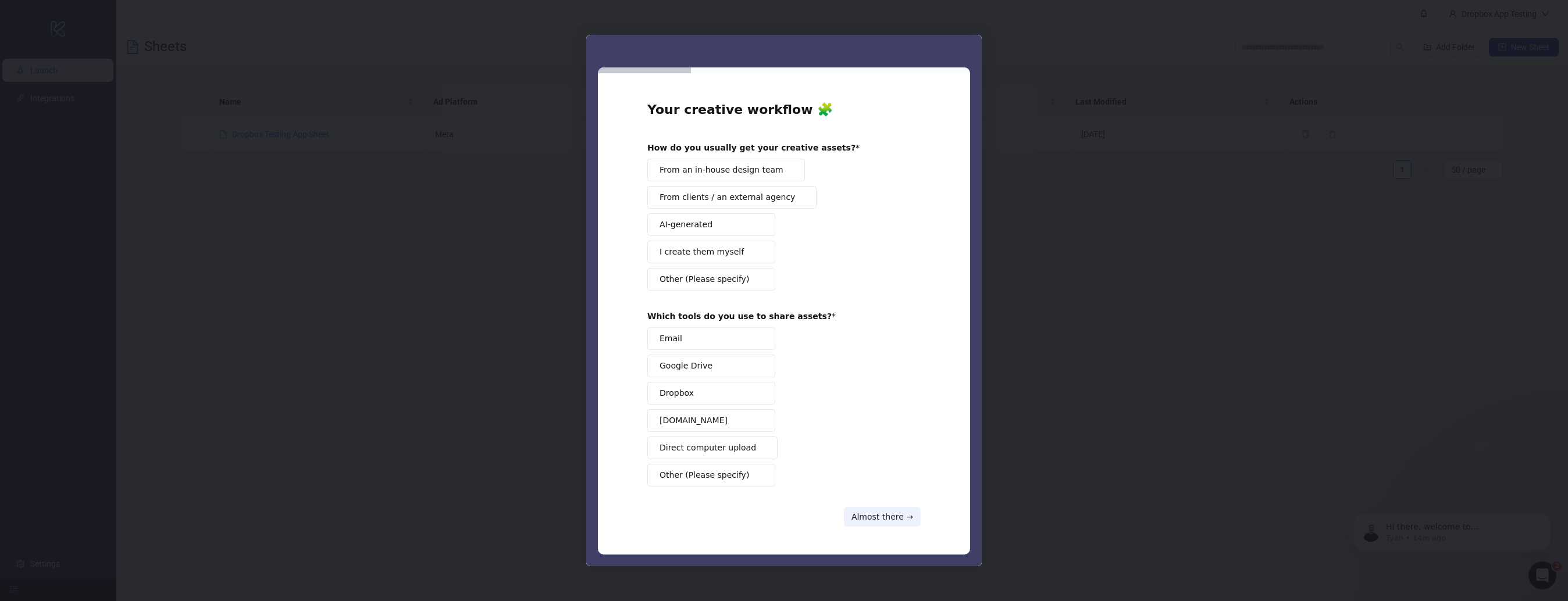
click at [685, 177] on button "From an in-house design team" at bounding box center [726, 170] width 157 height 23
click at [662, 343] on span "Email" at bounding box center [671, 338] width 23 height 12
click at [866, 508] on button "Almost there →" at bounding box center [882, 517] width 77 height 19
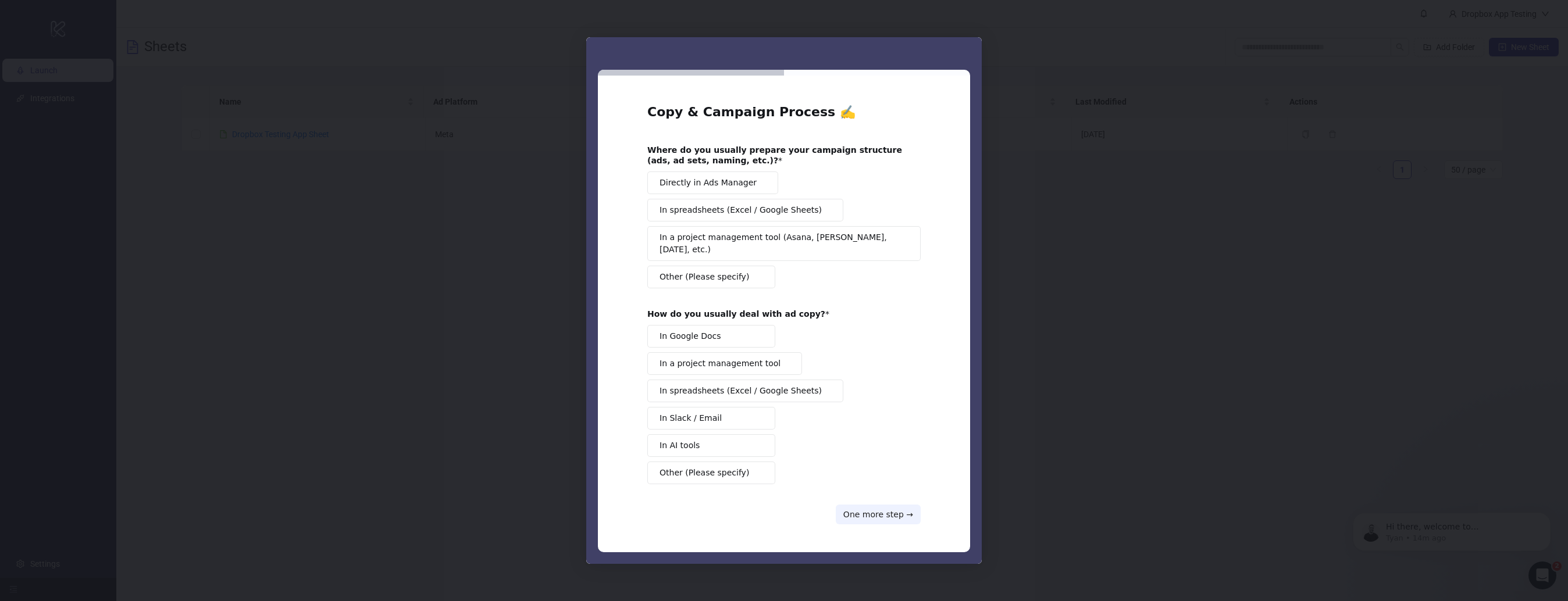
click at [531, 74] on div "Intercom messenger" at bounding box center [784, 300] width 1568 height 601
